Goal: Navigation & Orientation: Find specific page/section

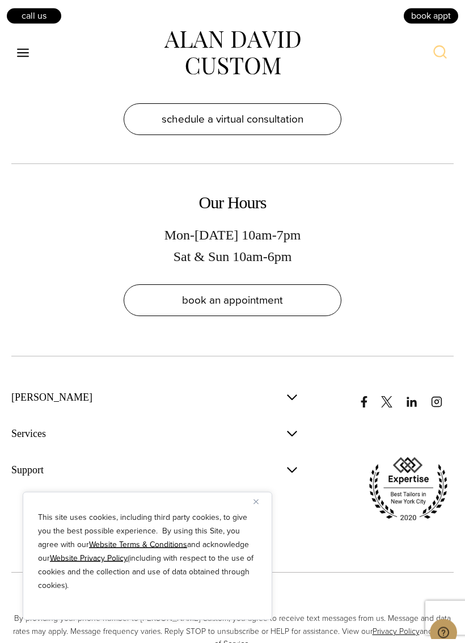
scroll to position [7451, 0]
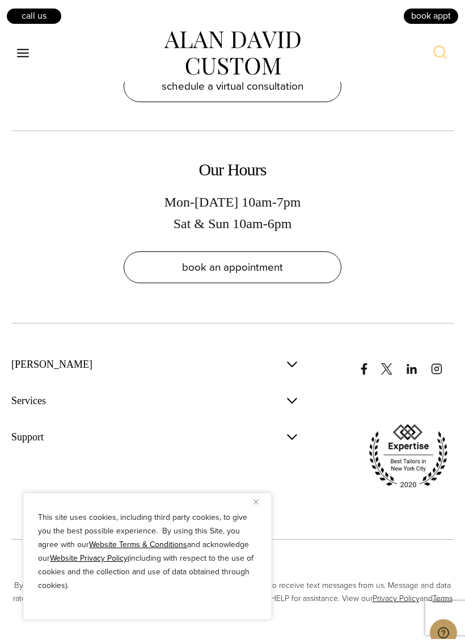
click at [33, 50] on button "Toggle Menu" at bounding box center [23, 53] width 24 height 20
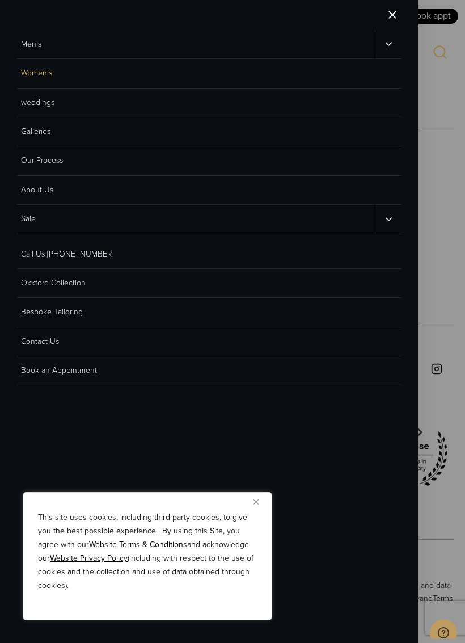
click at [43, 68] on link "Women’s" at bounding box center [209, 73] width 385 height 29
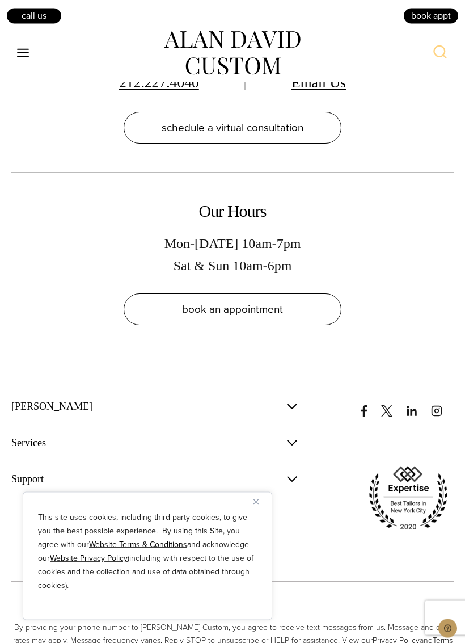
scroll to position [7410, 0]
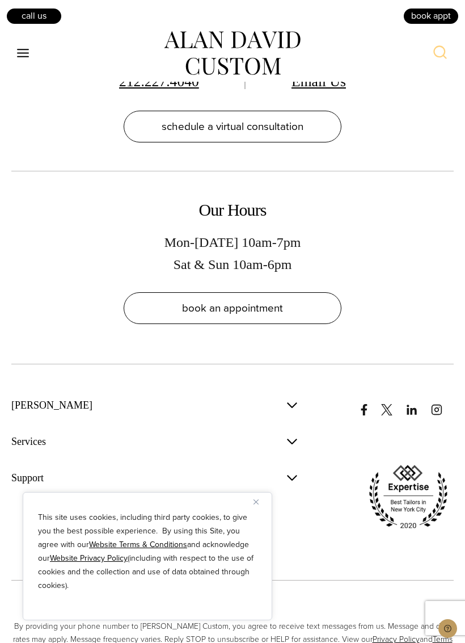
click at [37, 49] on div "Toggle Menu" at bounding box center [87, 53] width 153 height 45
click at [32, 58] on button "Toggle Menu" at bounding box center [23, 53] width 24 height 20
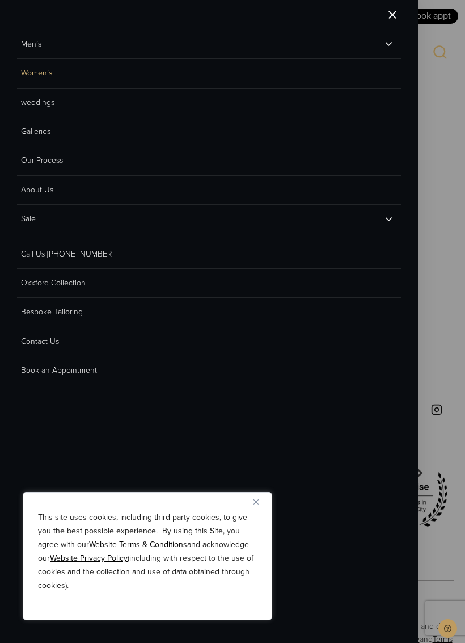
click at [410, 19] on div at bounding box center [209, 15] width 419 height 30
click at [400, 10] on button "Close menu" at bounding box center [393, 15] width 18 height 30
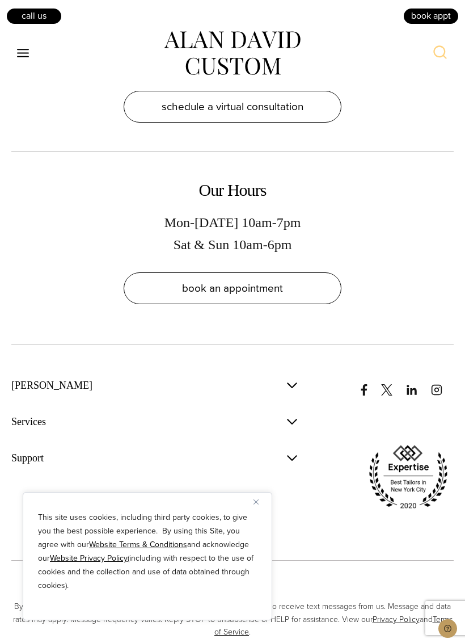
scroll to position [7451, 0]
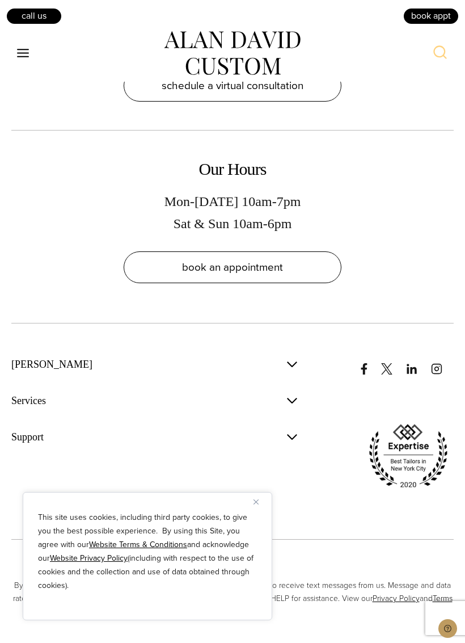
click at [34, 53] on button "Toggle Menu" at bounding box center [23, 53] width 24 height 20
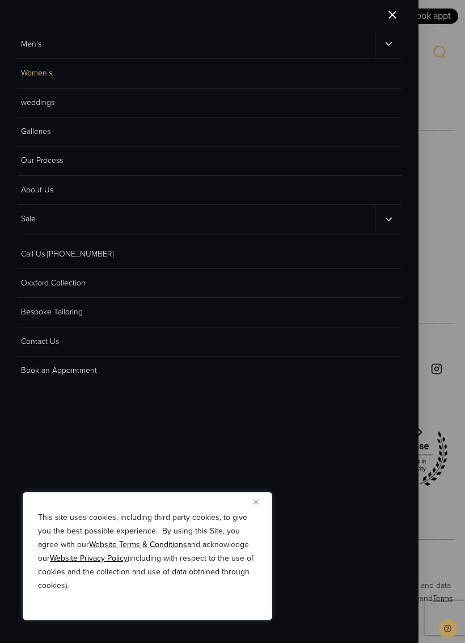
click at [45, 67] on link "Women’s" at bounding box center [209, 73] width 385 height 29
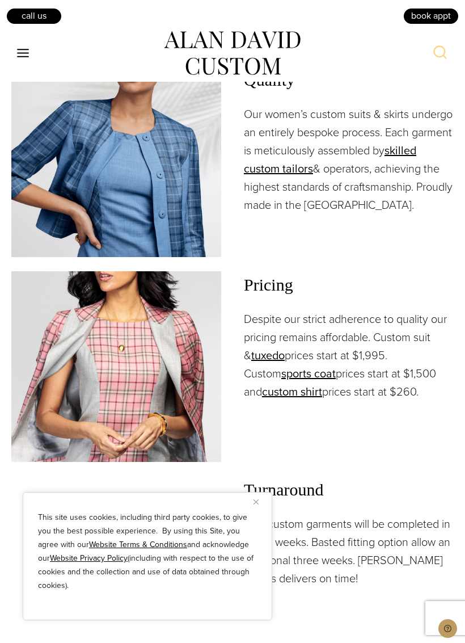
scroll to position [1632, 0]
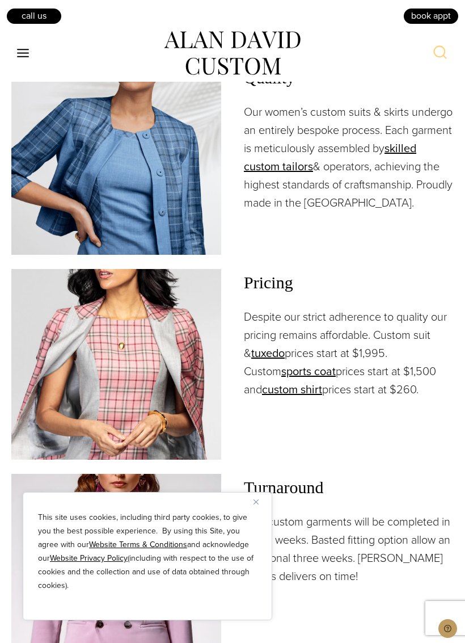
click at [267, 498] on div "This site uses cookies, including third party cookies, to give you the best pos…" at bounding box center [148, 556] width 250 height 128
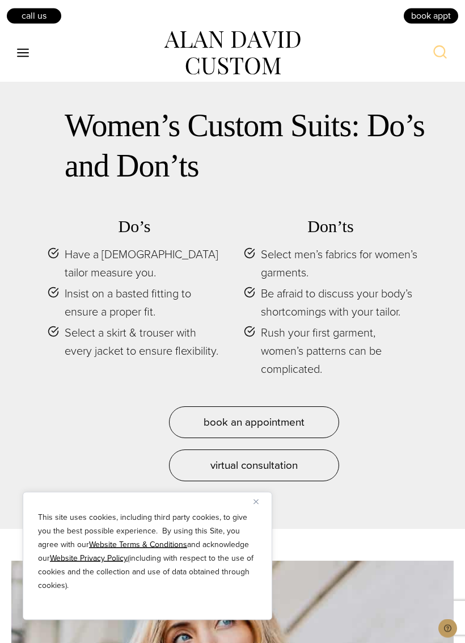
scroll to position [5238, 0]
click at [32, 52] on button "Toggle Menu" at bounding box center [23, 53] width 24 height 20
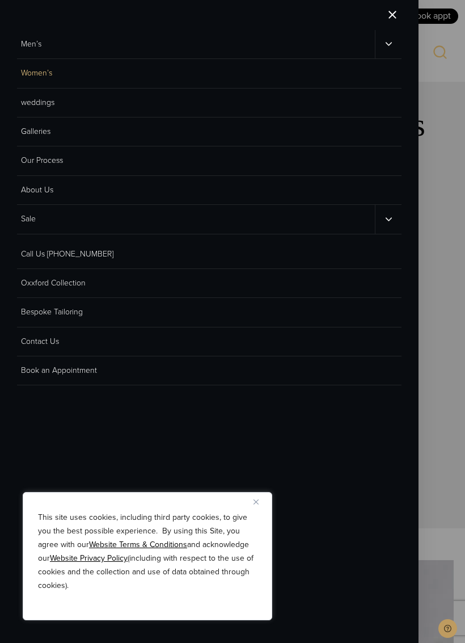
click at [399, 15] on button "Close menu" at bounding box center [393, 15] width 18 height 30
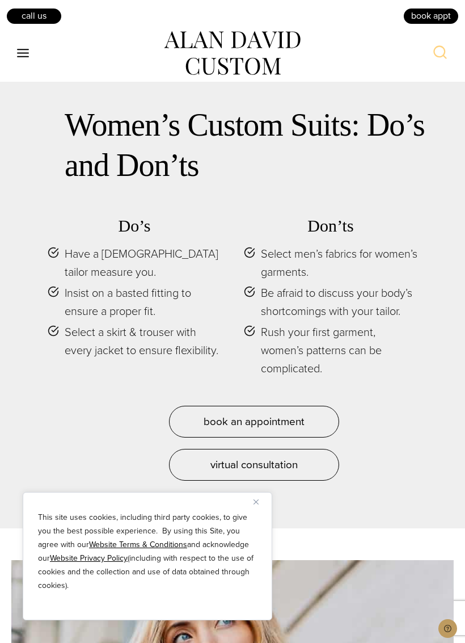
click at [32, 50] on button "Toggle Menu" at bounding box center [23, 53] width 24 height 20
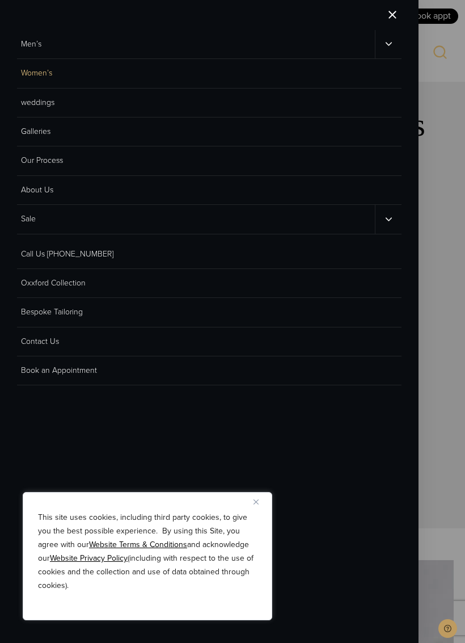
click at [400, 23] on button "Close menu" at bounding box center [393, 15] width 18 height 30
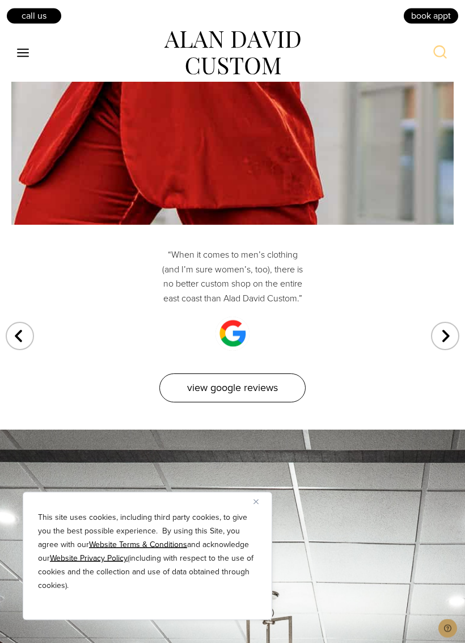
scroll to position [6216, 0]
click at [33, 314] on div "Previous slide" at bounding box center [20, 328] width 28 height 28
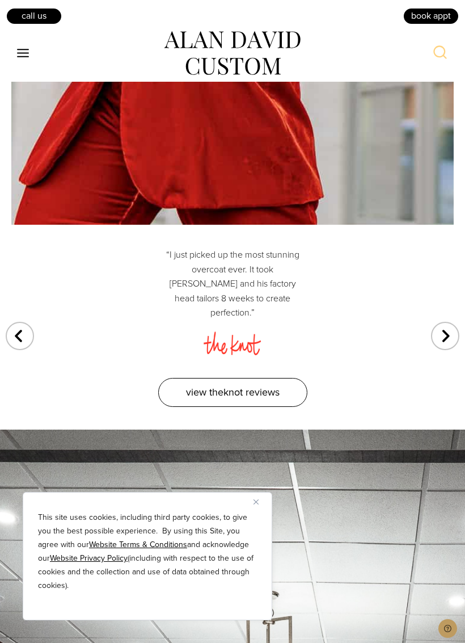
click at [22, 225] on div "“I just picked up the most stunning overcoat ever. It took Alan and his factory…" at bounding box center [232, 327] width 465 height 205
click at [43, 53] on div "Toggle Menu" at bounding box center [87, 53] width 153 height 45
click at [31, 52] on button "Toggle Menu" at bounding box center [23, 53] width 24 height 20
